Goal: Information Seeking & Learning: Learn about a topic

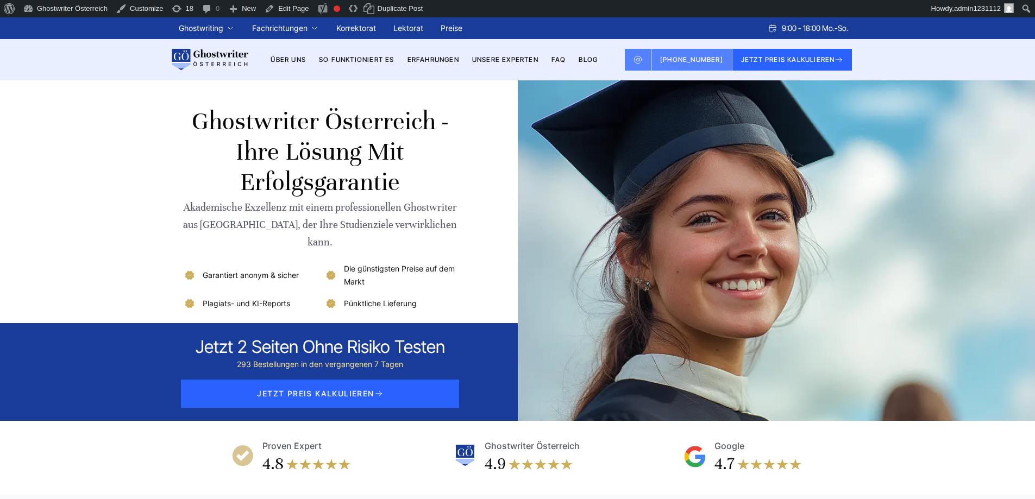
click at [674, 169] on div at bounding box center [648, 250] width 408 height 341
